Goal: Information Seeking & Learning: Learn about a topic

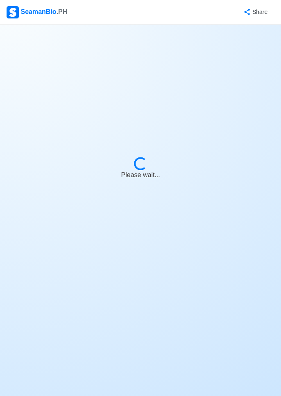
select select "Chief Officer"
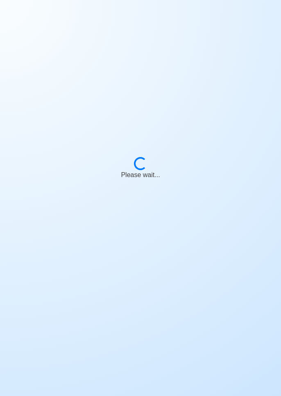
scroll to position [39, 0]
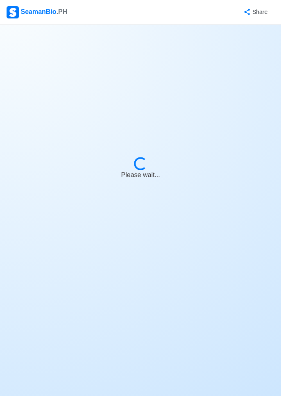
select select "Chief Officer"
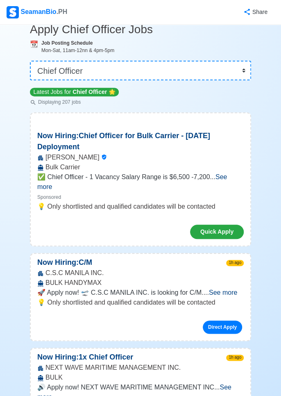
scroll to position [0, 0]
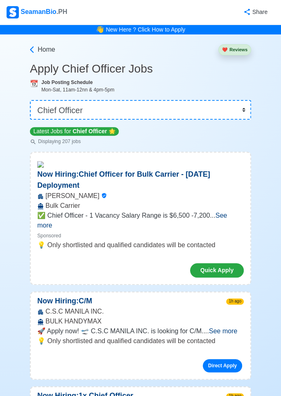
click at [227, 327] on span "See more" at bounding box center [223, 330] width 28 height 7
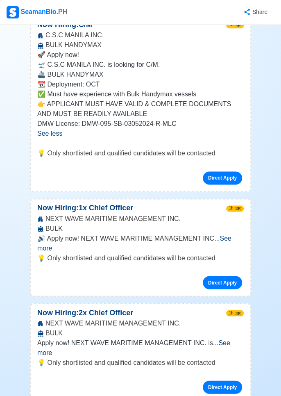
scroll to position [276, 0]
click at [229, 234] on span "See more" at bounding box center [134, 242] width 194 height 17
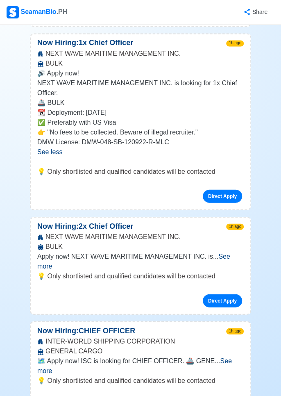
scroll to position [442, 0]
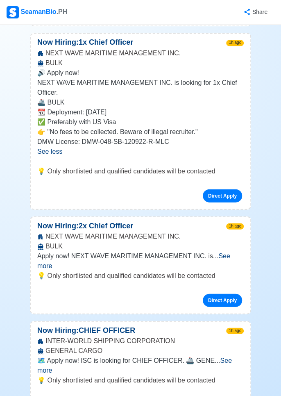
click at [230, 356] on span "See more" at bounding box center [134, 364] width 195 height 17
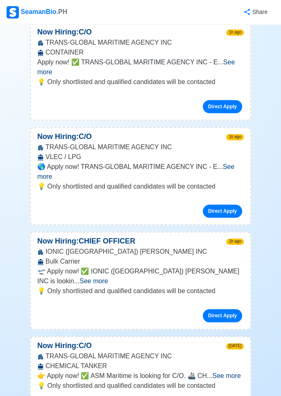
scroll to position [1018, 0]
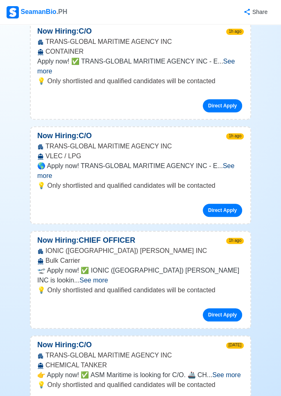
click at [225, 162] on span "See more" at bounding box center [135, 170] width 197 height 17
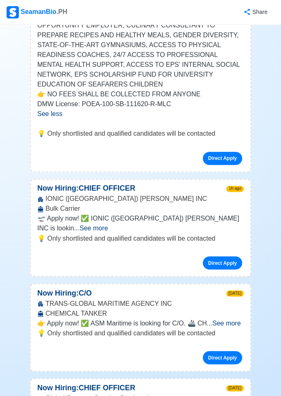
scroll to position [1239, 0]
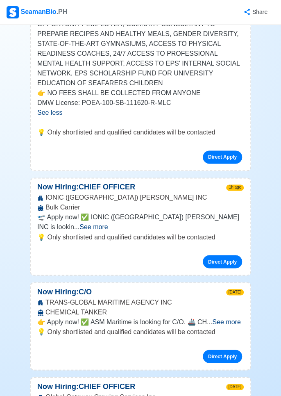
click at [108, 223] on span "See more" at bounding box center [93, 226] width 28 height 7
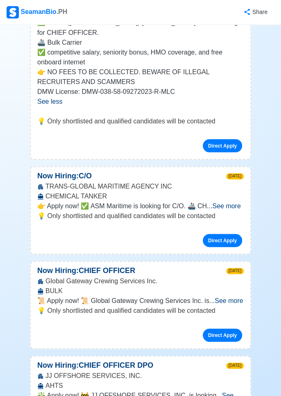
scroll to position [1453, 0]
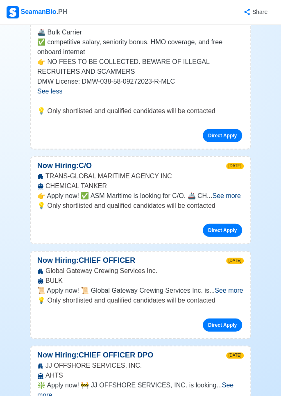
click at [232, 286] on span "See more" at bounding box center [229, 289] width 28 height 7
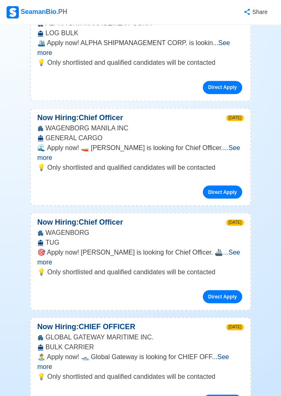
scroll to position [2362, 0]
